Goal: Obtain resource: Obtain resource

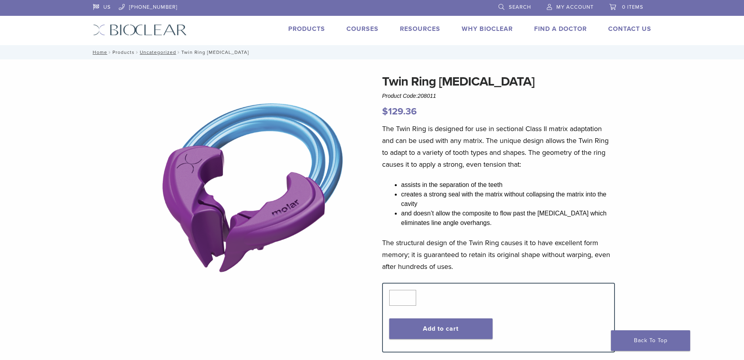
click at [124, 52] on link "Products" at bounding box center [123, 52] width 22 height 6
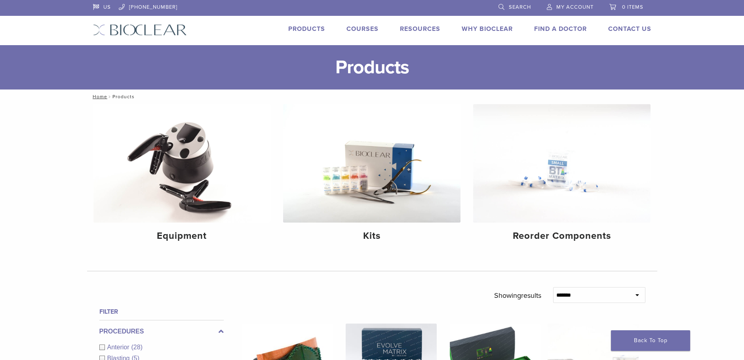
click at [314, 26] on link "Products" at bounding box center [306, 29] width 37 height 8
click at [415, 38] on link "Technique Guides, IFU, & SDS" at bounding box center [455, 42] width 106 height 17
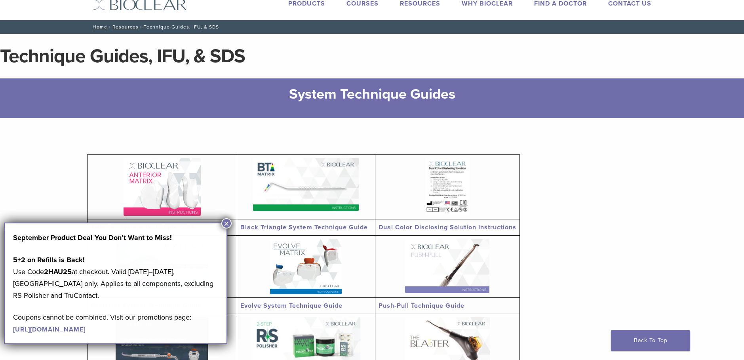
scroll to position [40, 0]
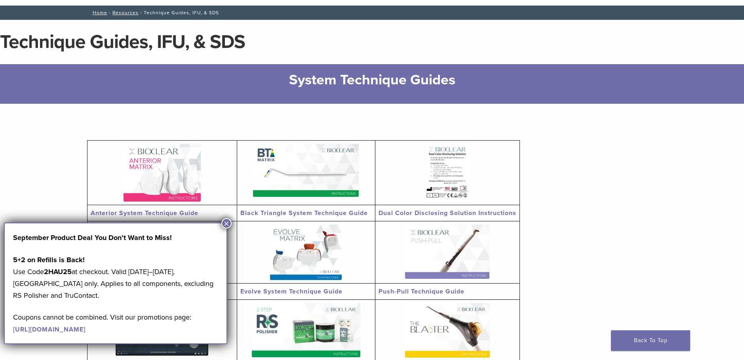
click at [227, 221] on button "×" at bounding box center [226, 223] width 10 height 10
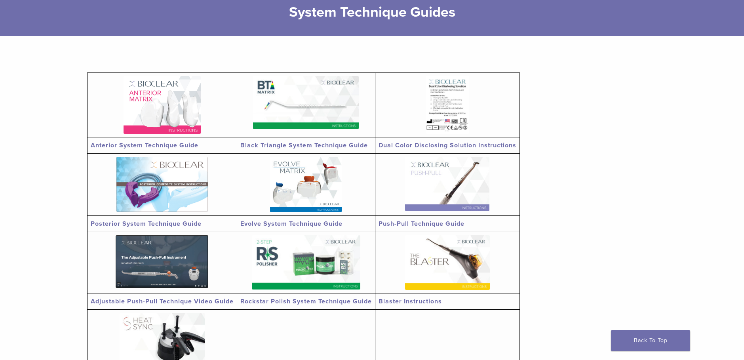
scroll to position [158, 0]
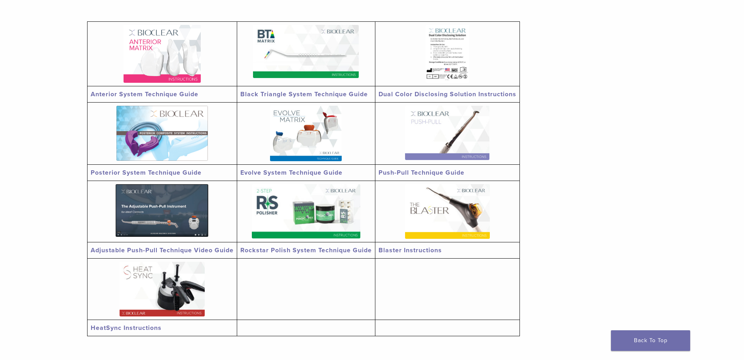
click at [311, 155] on img at bounding box center [306, 133] width 72 height 55
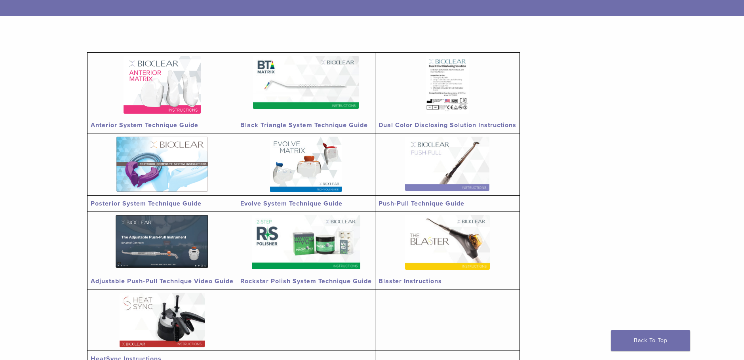
scroll to position [119, 0]
